Goal: Information Seeking & Learning: Learn about a topic

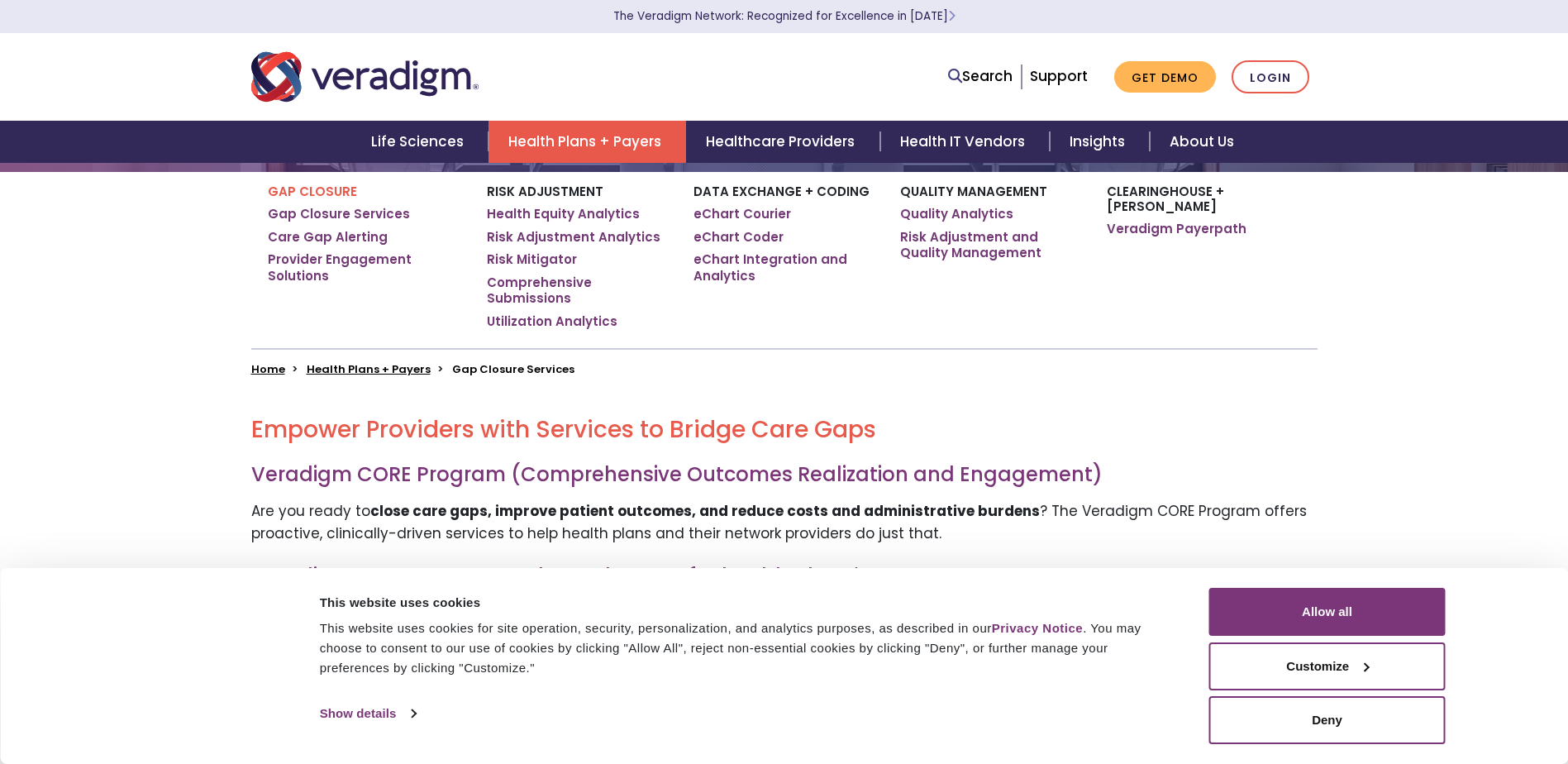
scroll to position [331, 0]
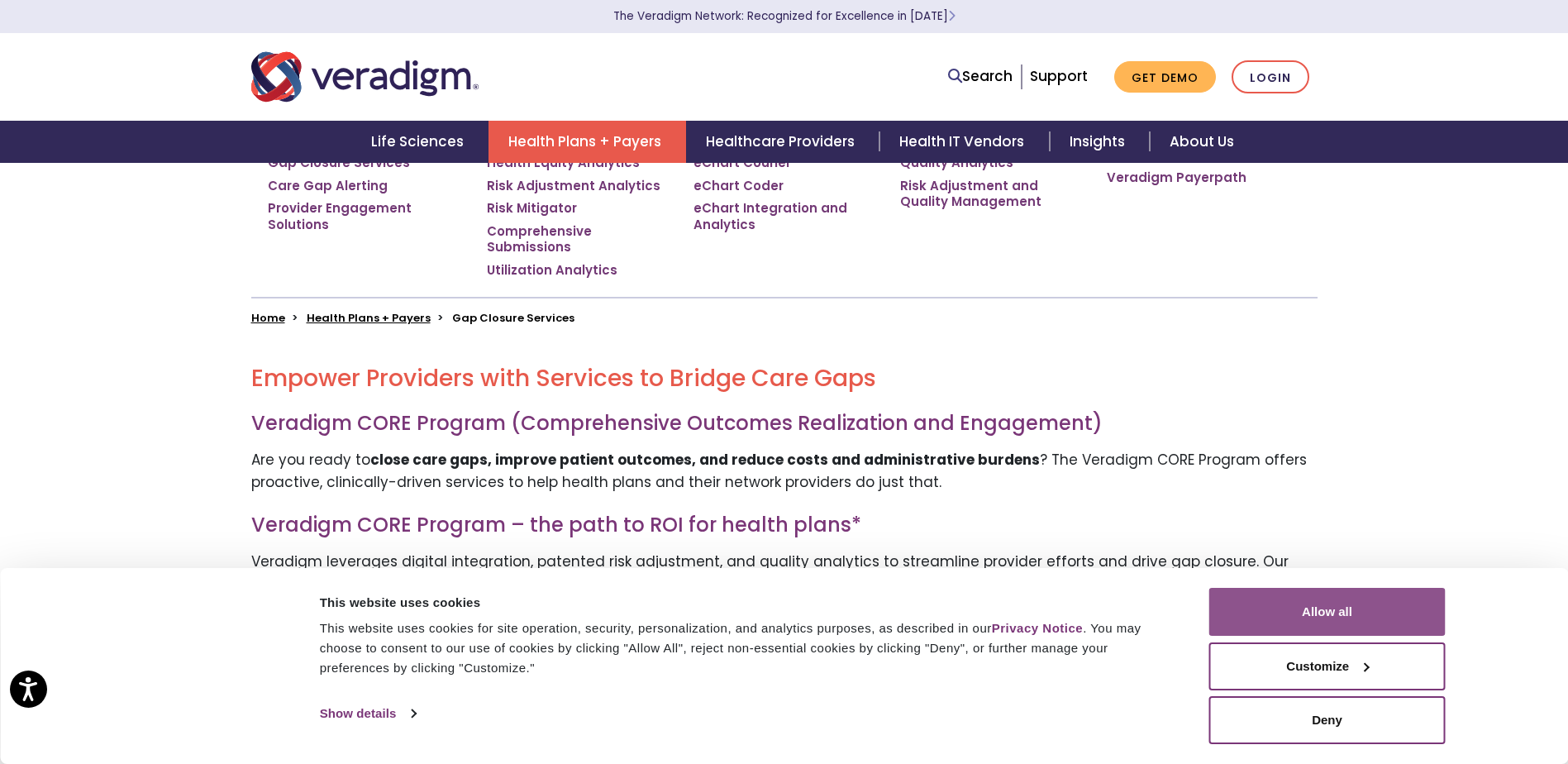
click at [1323, 609] on button "Allow all" at bounding box center [1328, 612] width 237 height 48
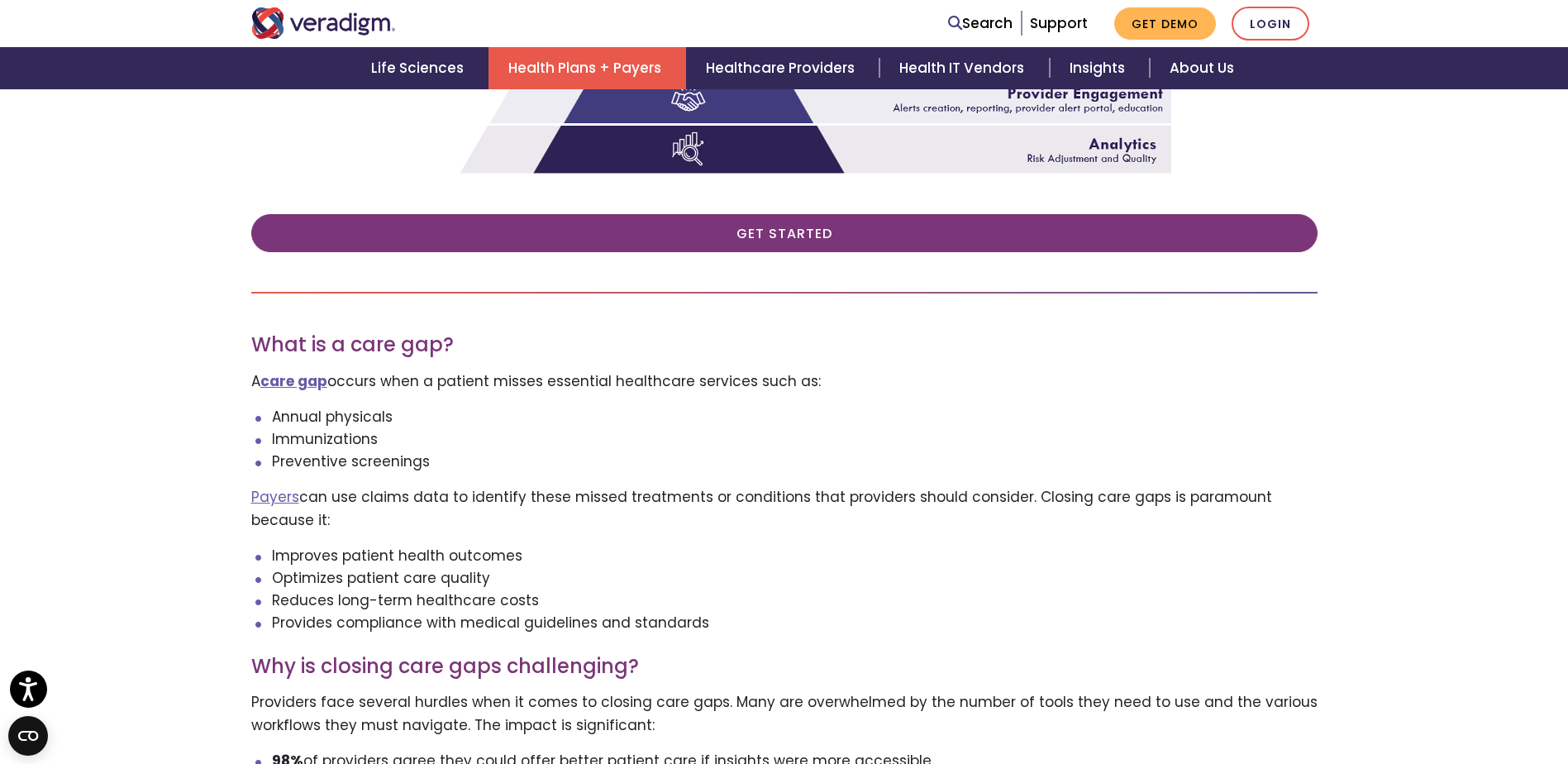
scroll to position [1102, 0]
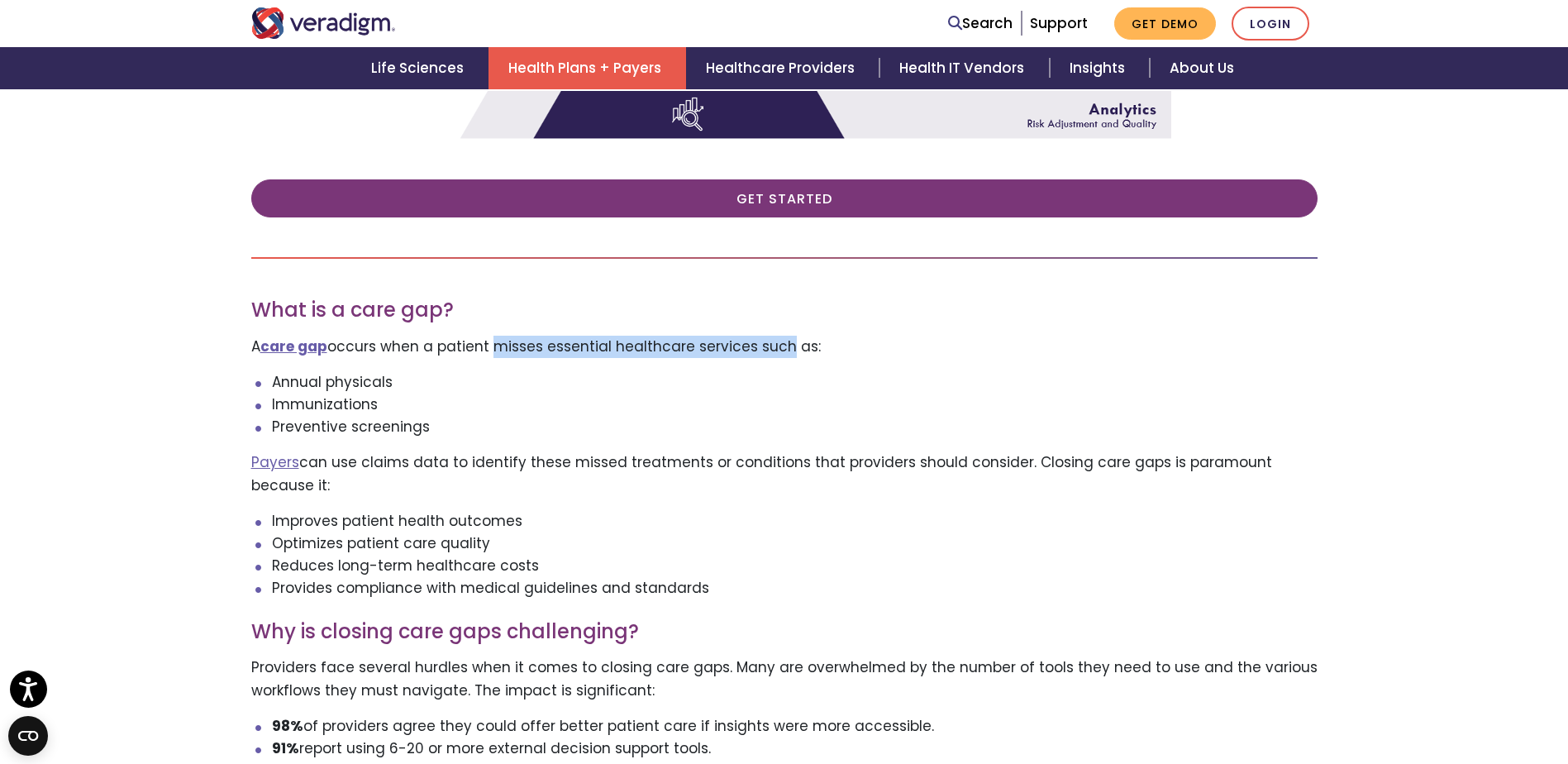
drag, startPoint x: 491, startPoint y: 354, endPoint x: 781, endPoint y: 350, distance: 290.0
click at [781, 350] on p "A care gap occurs when a patient misses essential healthcare services such as:" at bounding box center [784, 346] width 1066 height 22
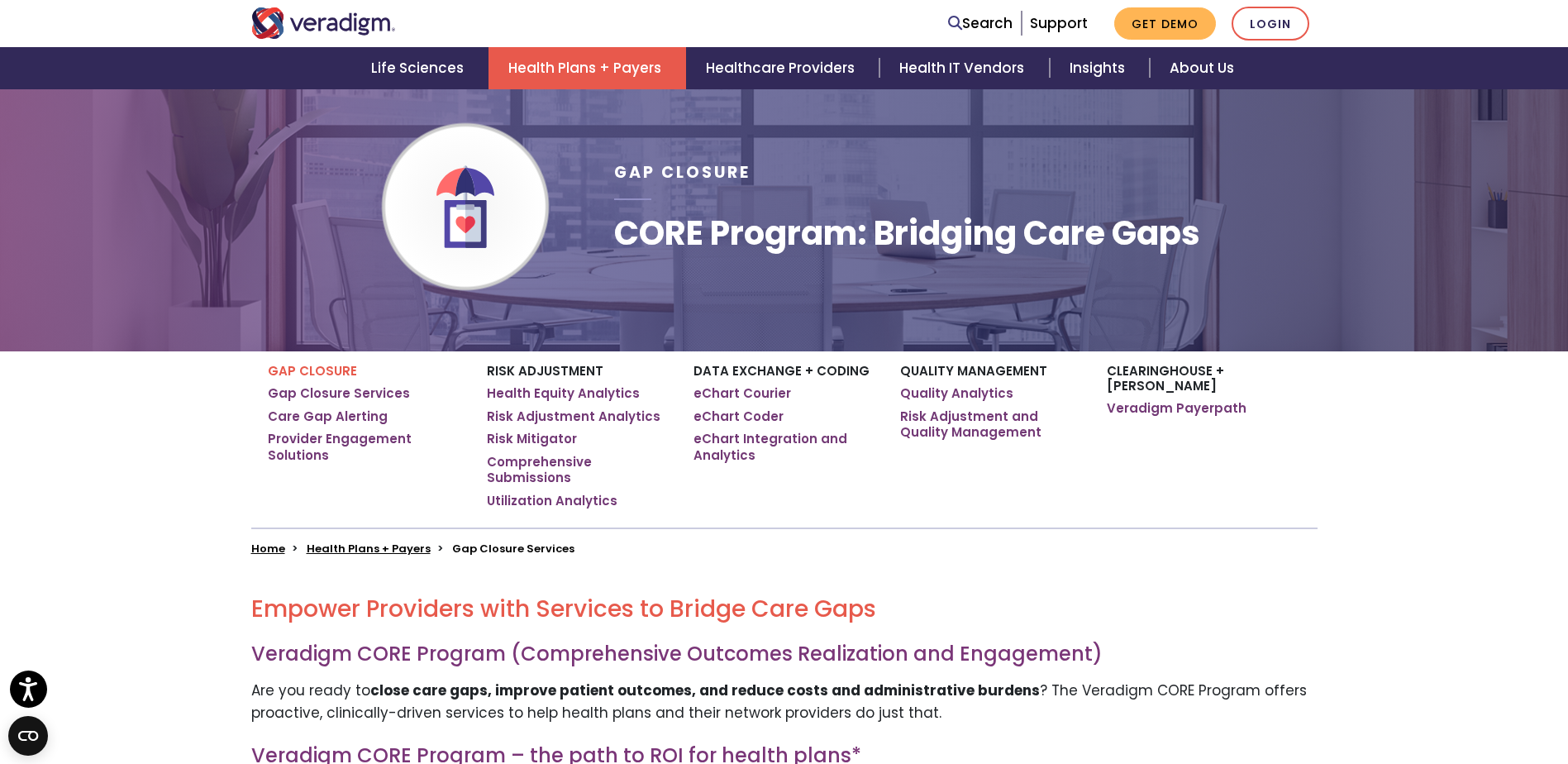
scroll to position [0, 0]
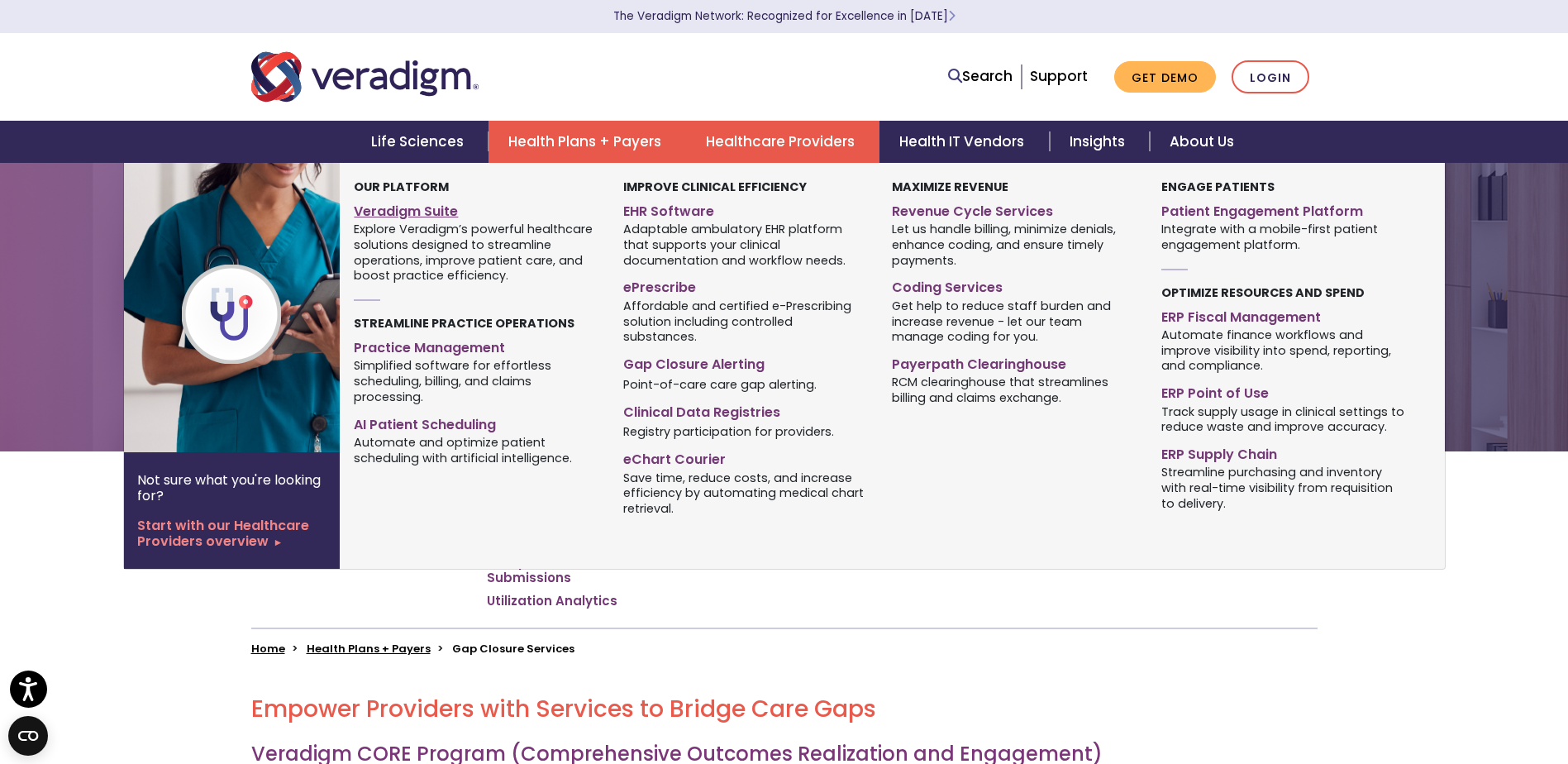
click at [395, 216] on link "Veradigm Suite" at bounding box center [476, 209] width 244 height 24
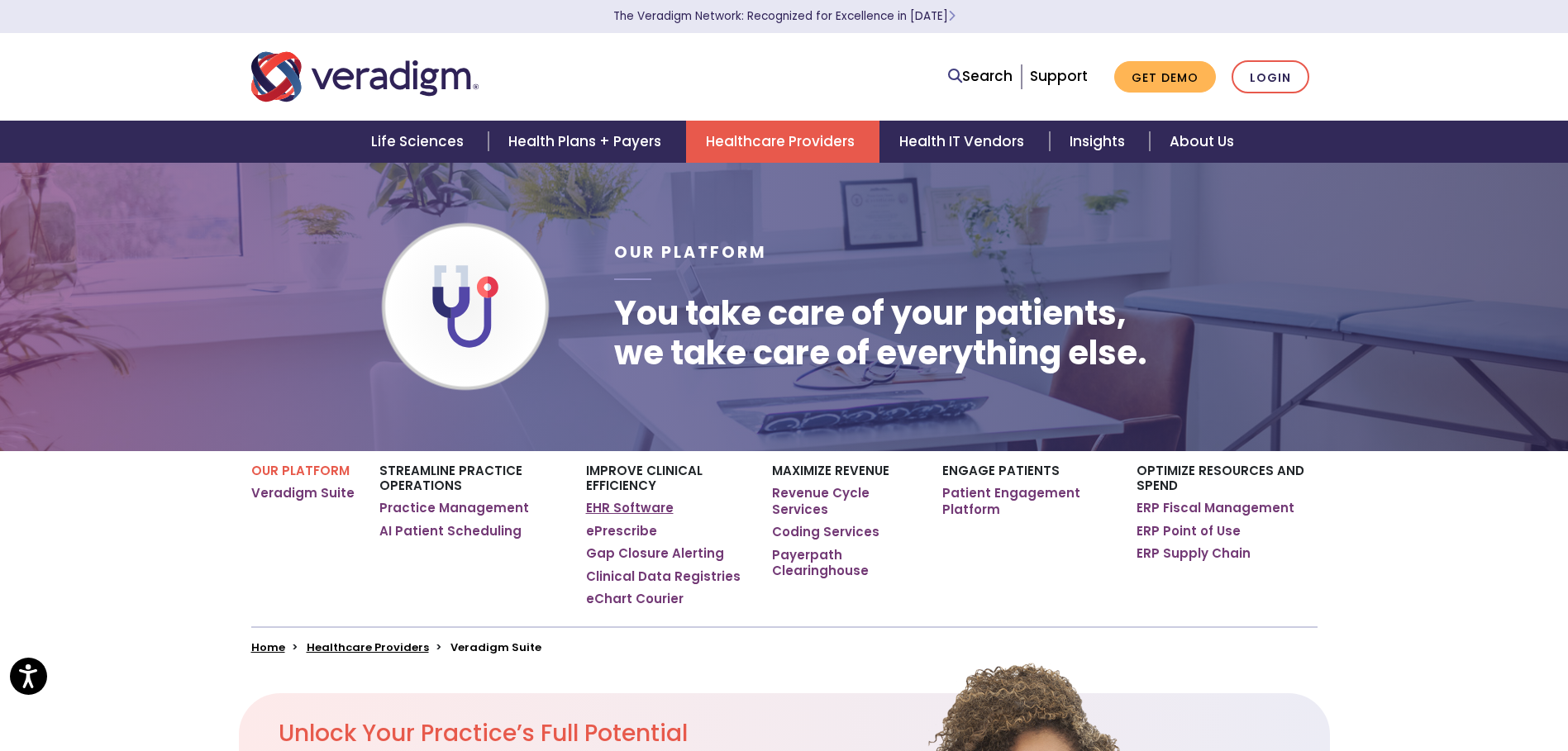
click at [635, 503] on link "EHR Software" at bounding box center [629, 508] width 88 height 17
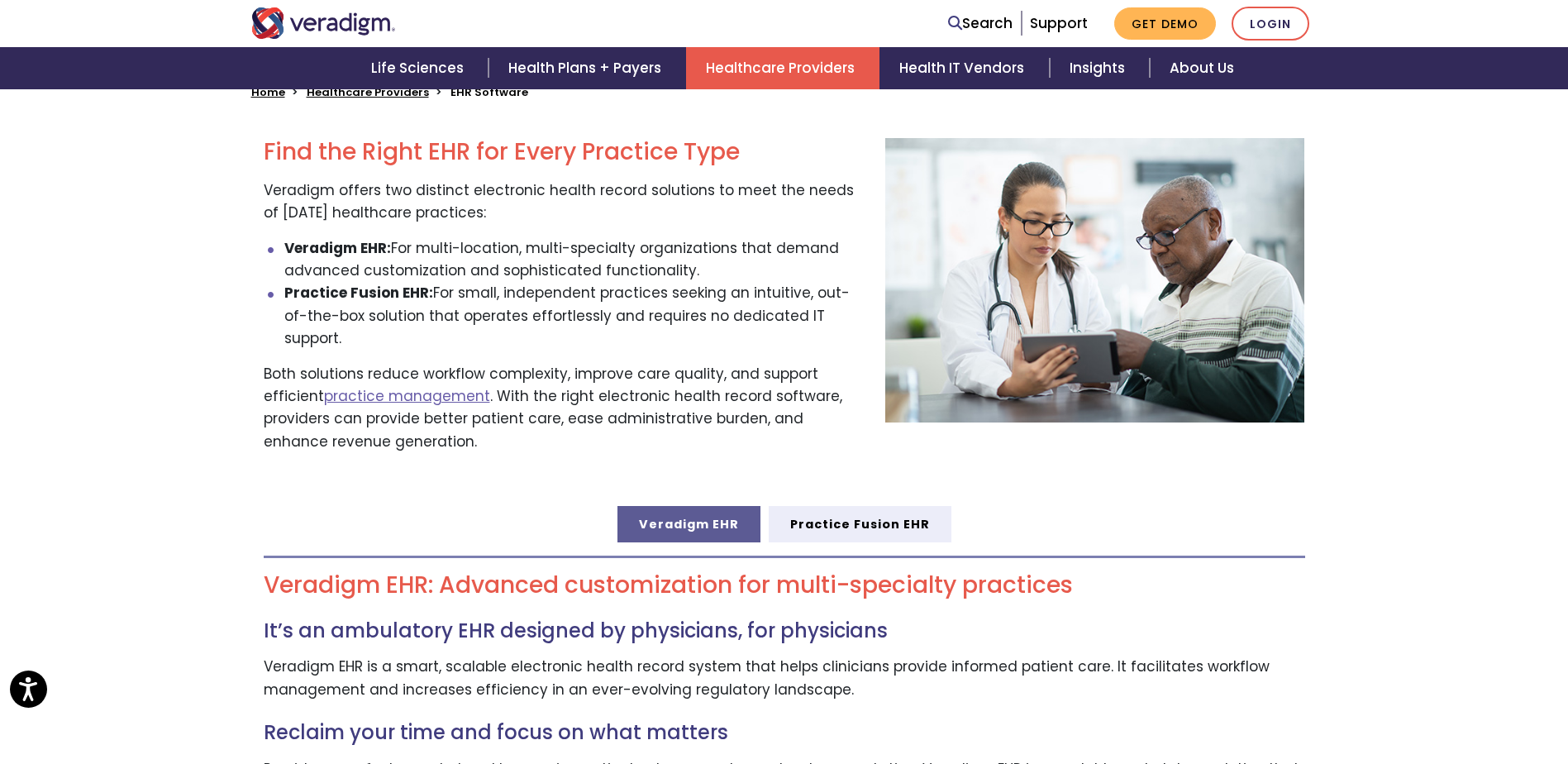
scroll to position [661, 0]
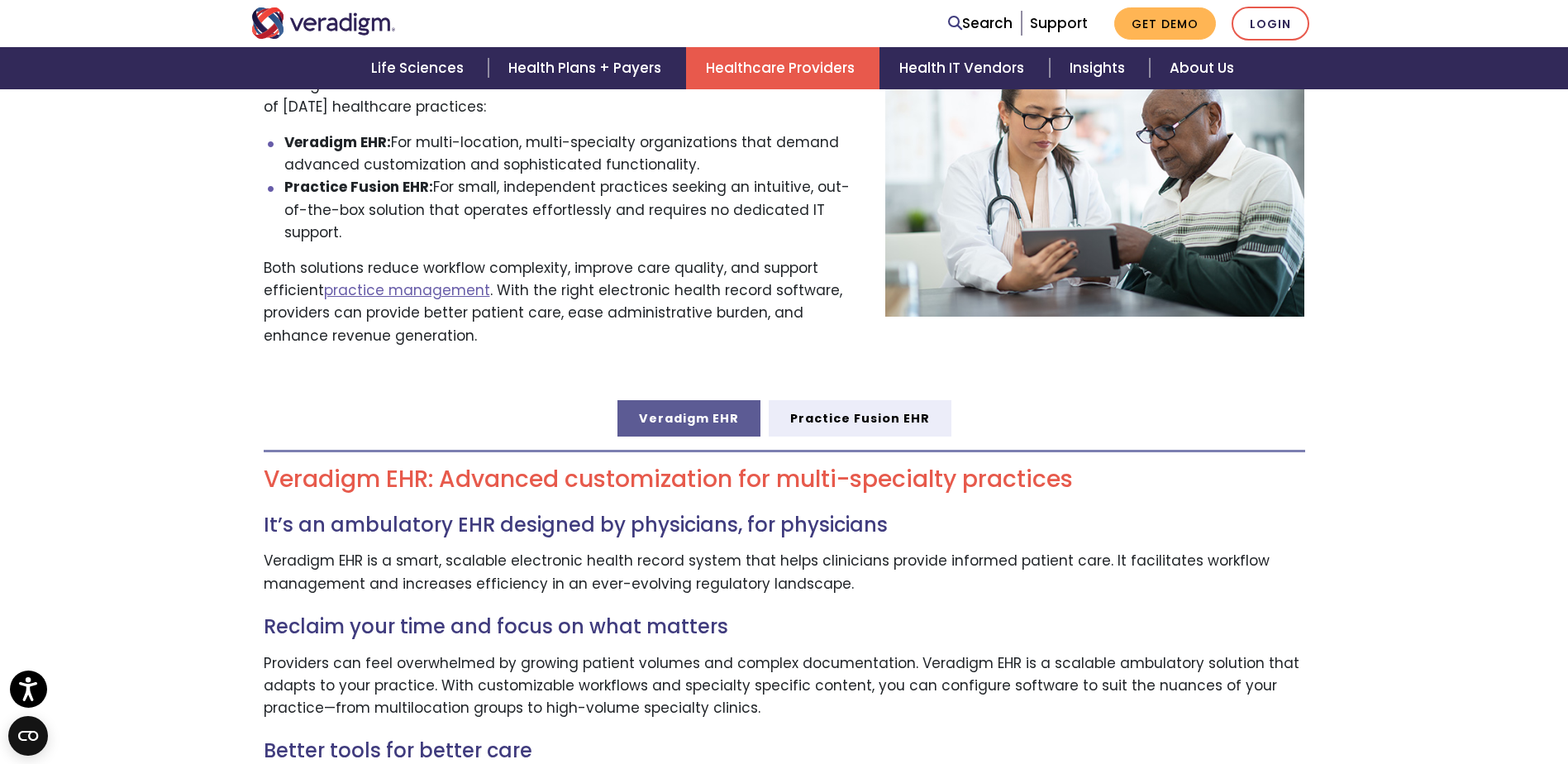
click at [687, 401] on link "Veradigm EHR" at bounding box center [688, 418] width 143 height 36
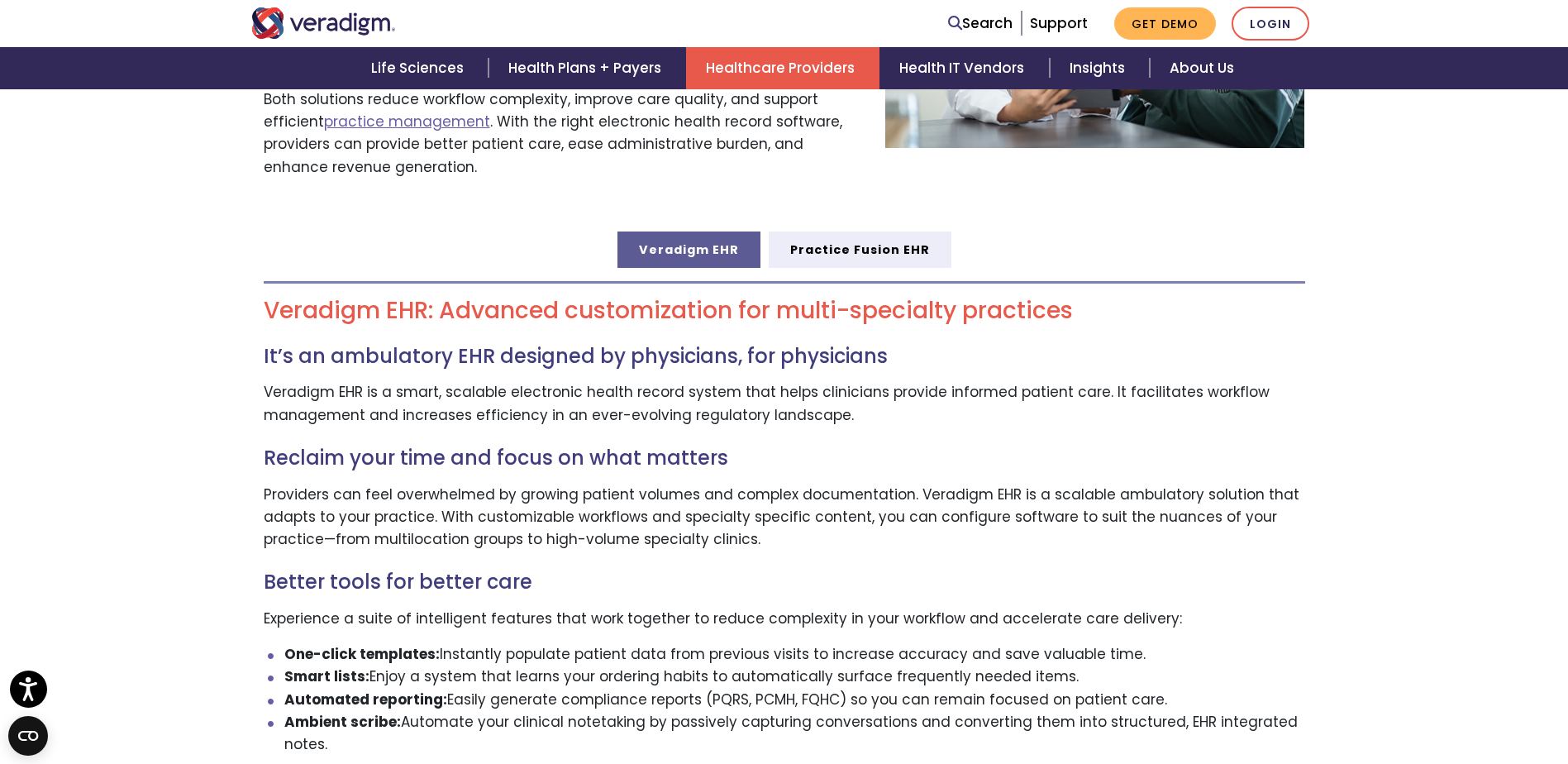
scroll to position [882, 0]
